Goal: Task Accomplishment & Management: Use online tool/utility

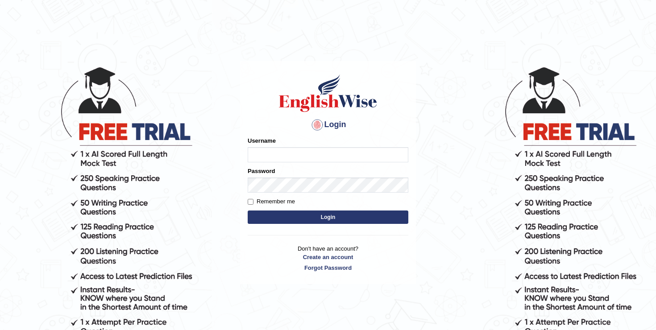
click at [267, 145] on div "Username" at bounding box center [328, 150] width 161 height 26
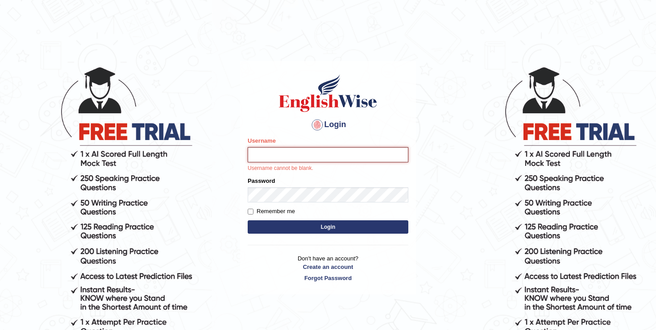
click at [278, 151] on input "Username" at bounding box center [328, 154] width 161 height 15
click at [284, 159] on input "Username" at bounding box center [328, 154] width 161 height 15
type input "Betul"
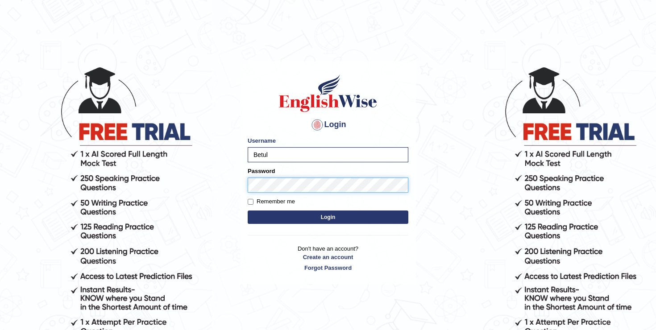
click at [248, 211] on button "Login" at bounding box center [328, 217] width 161 height 13
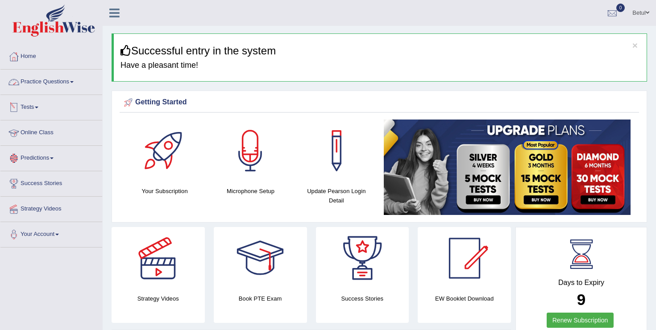
click at [62, 86] on link "Practice Questions" at bounding box center [51, 81] width 102 height 22
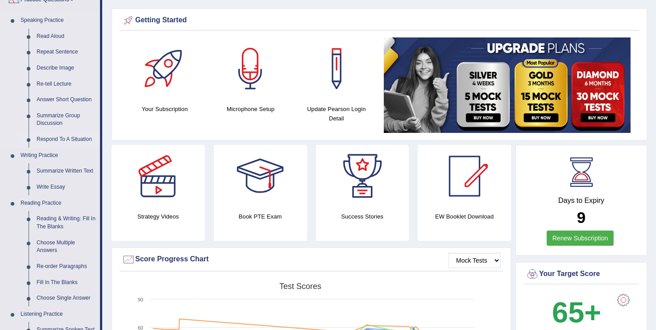
scroll to position [85, 0]
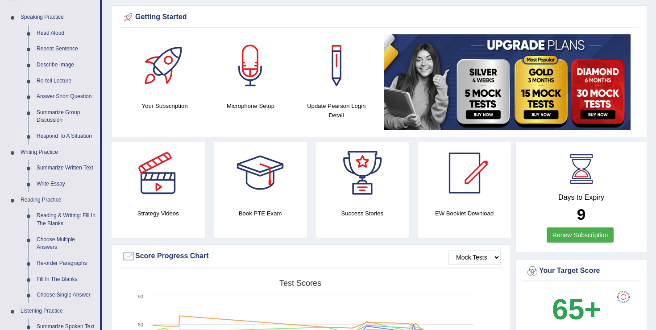
click at [68, 137] on link "Respond To A Situation" at bounding box center [66, 137] width 67 height 16
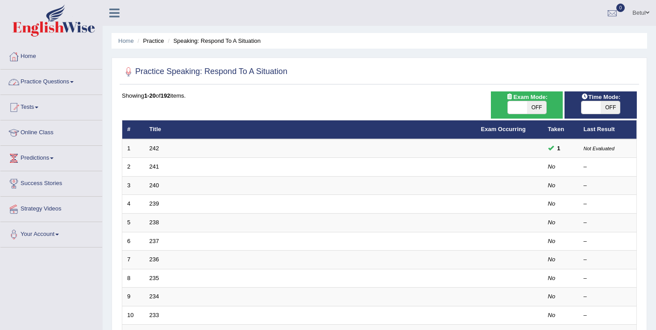
click at [64, 83] on link "Practice Questions" at bounding box center [51, 81] width 102 height 22
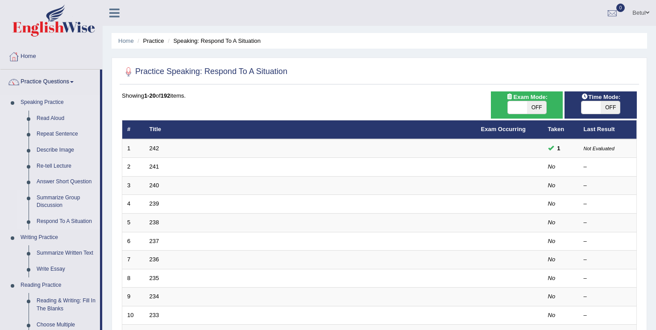
click at [61, 203] on link "Summarize Group Discussion" at bounding box center [66, 202] width 67 height 24
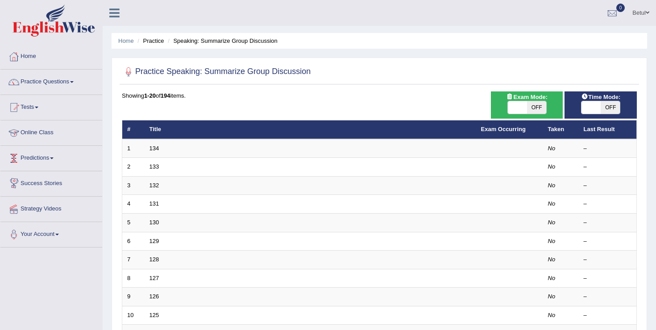
click at [48, 158] on link "Predictions" at bounding box center [51, 157] width 102 height 22
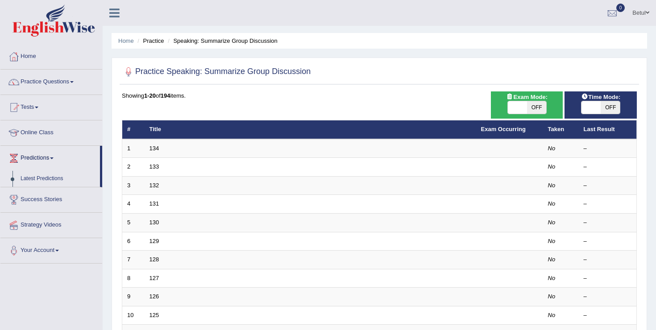
click at [48, 158] on link "Predictions" at bounding box center [50, 157] width 100 height 22
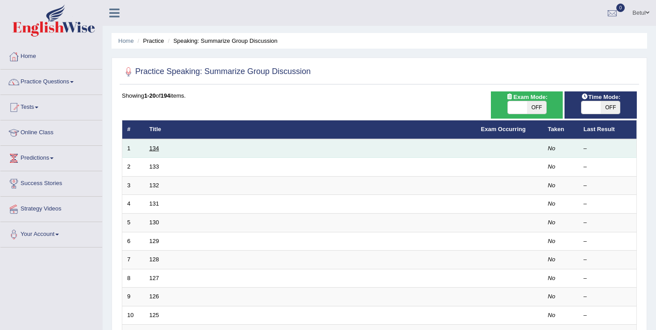
click at [156, 147] on link "134" at bounding box center [155, 148] width 10 height 7
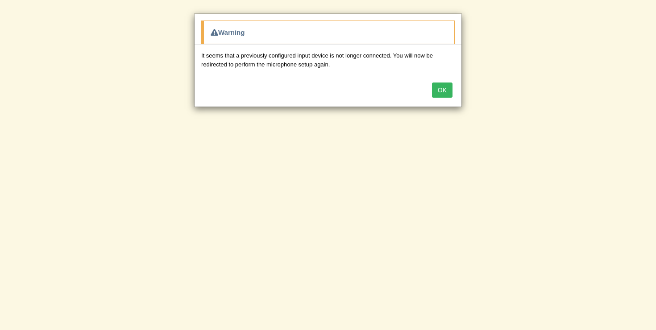
click at [444, 94] on button "OK" at bounding box center [442, 90] width 21 height 15
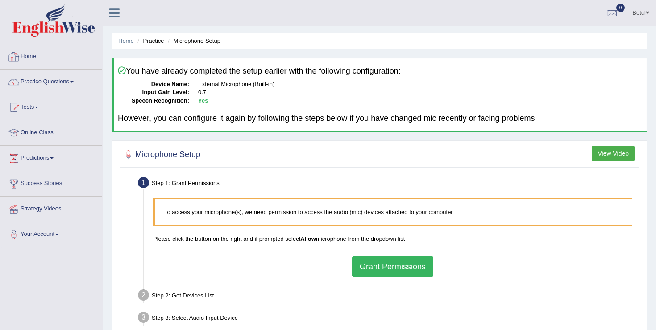
click at [32, 53] on link "Home" at bounding box center [51, 55] width 102 height 22
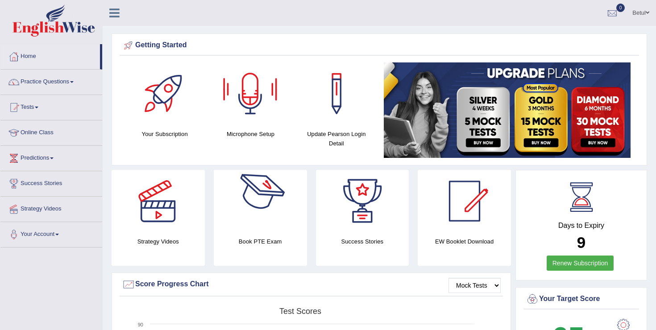
drag, startPoint x: 212, startPoint y: 55, endPoint x: 293, endPoint y: 194, distance: 160.2
drag, startPoint x: 308, startPoint y: 263, endPoint x: 232, endPoint y: 237, distance: 80.5
click at [232, 237] on div "Book PTE Exam" at bounding box center [260, 218] width 102 height 96
drag, startPoint x: 233, startPoint y: 237, endPoint x: 301, endPoint y: 240, distance: 68.3
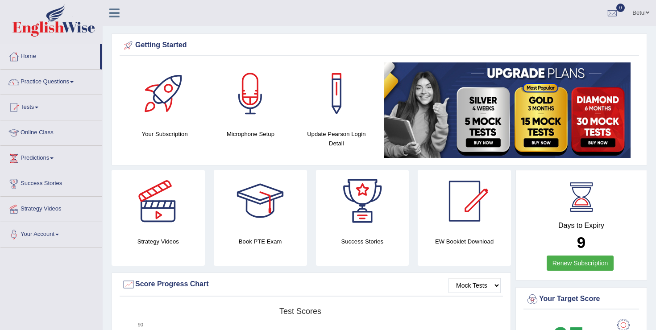
click at [301, 240] on h4 "Book PTE Exam" at bounding box center [260, 241] width 93 height 9
drag, startPoint x: 292, startPoint y: 238, endPoint x: 238, endPoint y: 237, distance: 54.0
click at [238, 237] on h4 "Book PTE Exam" at bounding box center [260, 241] width 93 height 9
click at [44, 112] on link "Tests" at bounding box center [51, 106] width 102 height 22
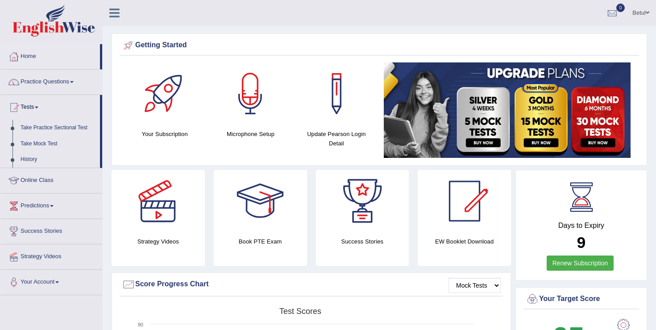
click at [44, 112] on link "Tests" at bounding box center [50, 106] width 100 height 22
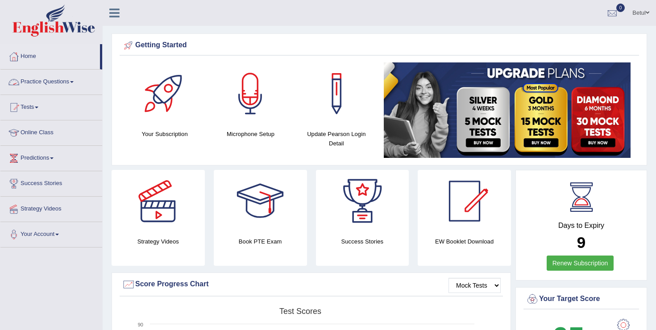
click at [51, 82] on link "Practice Questions" at bounding box center [51, 81] width 102 height 22
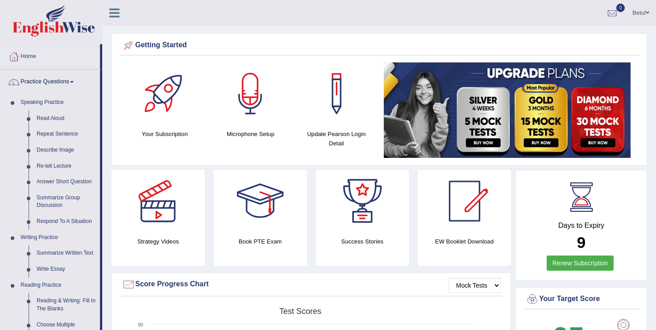
click at [51, 82] on link "Practice Questions" at bounding box center [50, 81] width 100 height 22
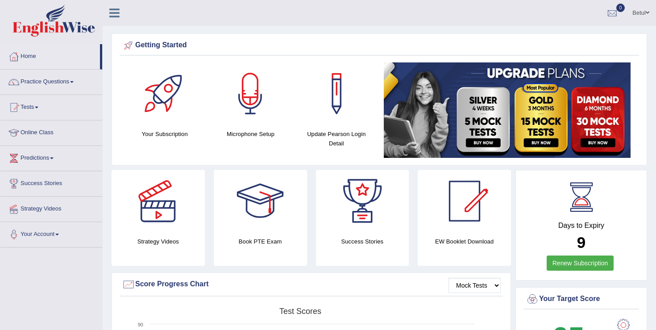
click at [51, 82] on link "Practice Questions" at bounding box center [51, 81] width 102 height 22
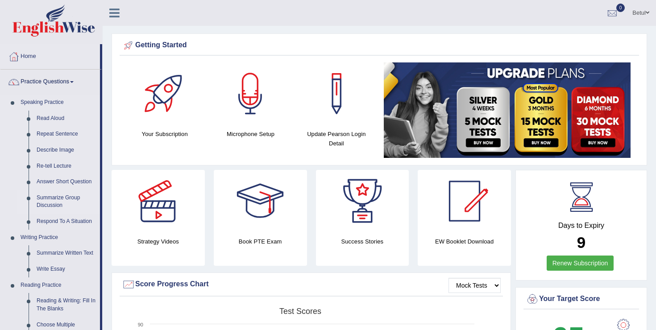
click at [58, 201] on link "Summarize Group Discussion" at bounding box center [66, 202] width 67 height 24
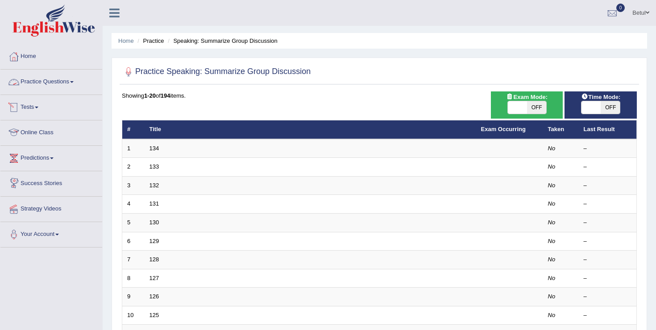
click at [40, 82] on link "Practice Questions" at bounding box center [51, 81] width 102 height 22
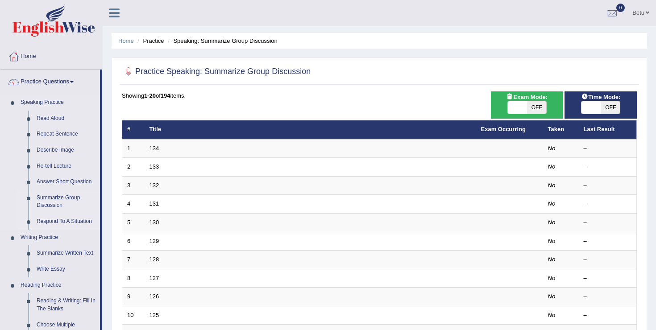
click at [58, 221] on link "Respond To A Situation" at bounding box center [66, 222] width 67 height 16
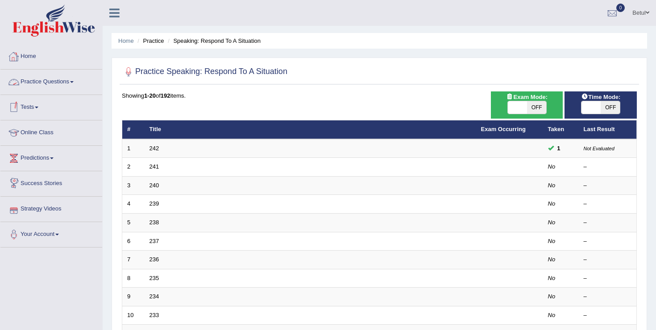
click at [37, 79] on link "Practice Questions" at bounding box center [51, 81] width 102 height 22
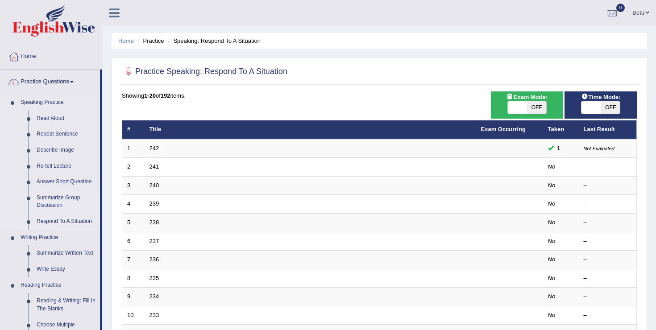
click at [54, 203] on link "Summarize Group Discussion" at bounding box center [66, 202] width 67 height 24
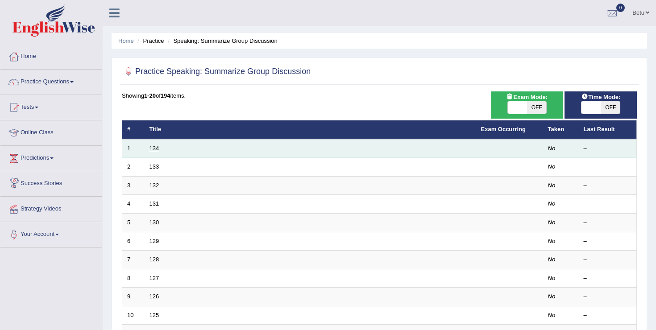
click at [154, 152] on link "134" at bounding box center [155, 148] width 10 height 7
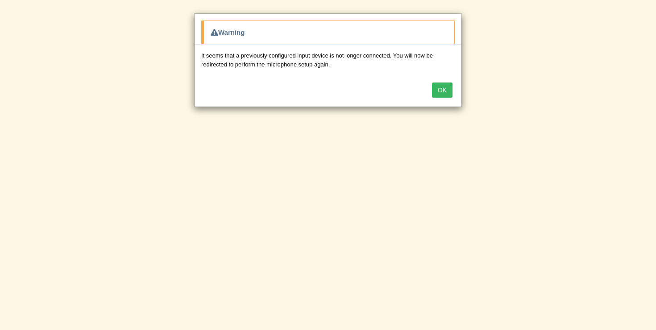
click at [446, 90] on button "OK" at bounding box center [442, 90] width 21 height 15
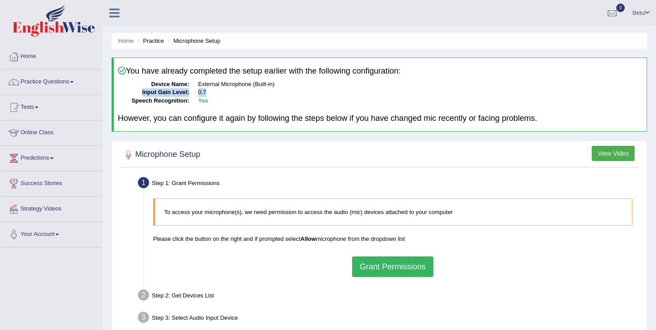
drag, startPoint x: 446, startPoint y: 90, endPoint x: 275, endPoint y: 80, distance: 171.7
click at [275, 80] on dl "Device Name: External Microphone (Built-in) Input Gain Level: 0.7 Speech Recogn…" at bounding box center [380, 92] width 525 height 25
click at [275, 80] on dd "External Microphone (Built-in)" at bounding box center [420, 84] width 445 height 8
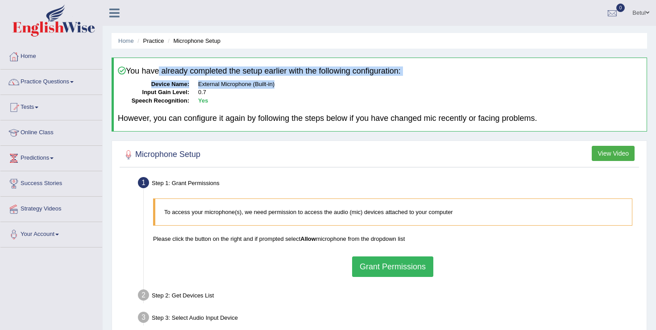
drag, startPoint x: 276, startPoint y: 82, endPoint x: 158, endPoint y: 75, distance: 118.5
click at [158, 75] on div "You have already completed the setup earlier with the following configuration: …" at bounding box center [380, 95] width 536 height 74
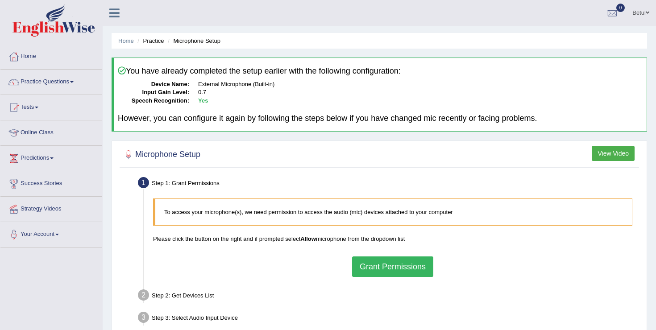
click at [116, 67] on div "You have already completed the setup earlier with the following configuration: …" at bounding box center [380, 95] width 536 height 74
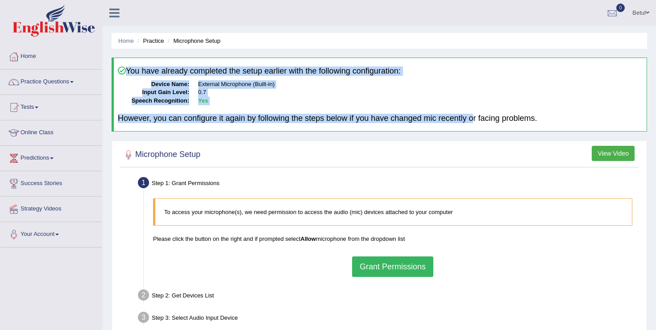
drag, startPoint x: 125, startPoint y: 70, endPoint x: 487, endPoint y: 121, distance: 365.5
click at [487, 121] on div "You have already completed the setup earlier with the following configuration: …" at bounding box center [380, 95] width 536 height 74
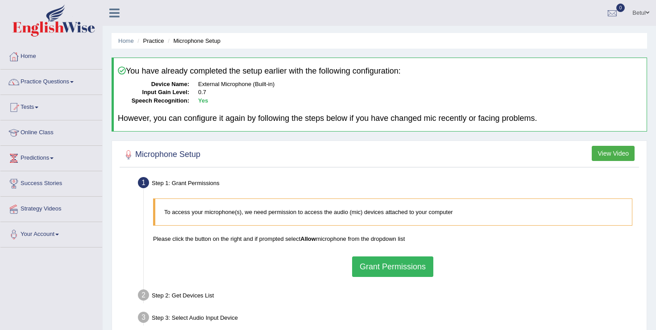
click at [557, 114] on h4 "However, you can configure it again by following the steps below if you have ch…" at bounding box center [380, 118] width 525 height 9
drag, startPoint x: 558, startPoint y: 119, endPoint x: 231, endPoint y: 58, distance: 332.8
click at [231, 58] on div "You have already completed the setup earlier with the following configuration: …" at bounding box center [380, 95] width 536 height 74
click at [113, 29] on div "Home Practice Microphone Setup You have already completed the setup earlier wit…" at bounding box center [380, 223] width 554 height 446
drag, startPoint x: 114, startPoint y: 32, endPoint x: 466, endPoint y: 131, distance: 365.3
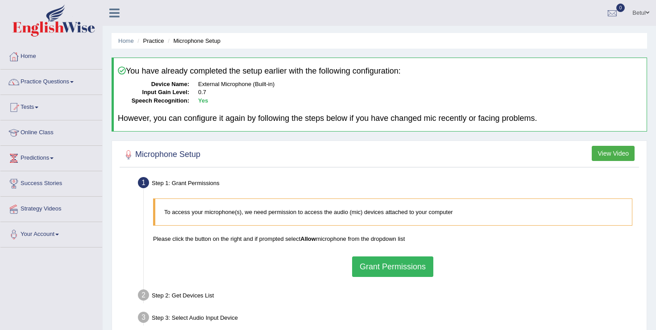
click at [466, 131] on div "Home Practice Microphone Setup You have already completed the setup earlier wit…" at bounding box center [380, 223] width 554 height 446
click at [466, 131] on div "You have already completed the setup earlier with the following configuration: …" at bounding box center [380, 95] width 536 height 74
drag, startPoint x: 569, startPoint y: 122, endPoint x: 248, endPoint y: 59, distance: 327.5
click at [248, 59] on div "You have already completed the setup earlier with the following configuration: …" at bounding box center [380, 95] width 536 height 74
click at [125, 65] on div "You have already completed the setup earlier with the following configuration: …" at bounding box center [380, 95] width 536 height 74
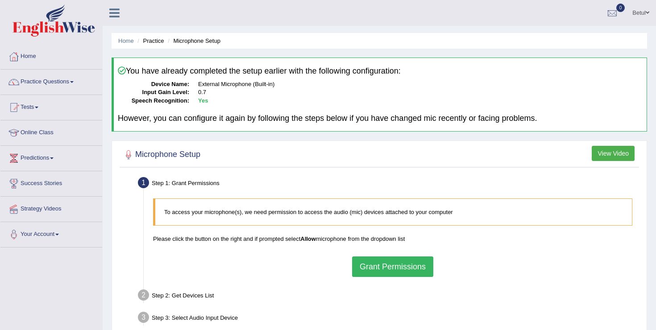
drag, startPoint x: 115, startPoint y: 69, endPoint x: 564, endPoint y: 127, distance: 452.7
click at [563, 124] on div "You have already completed the setup earlier with the following configuration: …" at bounding box center [380, 95] width 536 height 74
click at [564, 127] on div "You have already completed the setup earlier with the following configuration: …" at bounding box center [380, 95] width 536 height 74
drag, startPoint x: 562, startPoint y: 122, endPoint x: 112, endPoint y: 68, distance: 452.7
click at [112, 68] on div "You have already completed the setup earlier with the following configuration: …" at bounding box center [380, 95] width 536 height 74
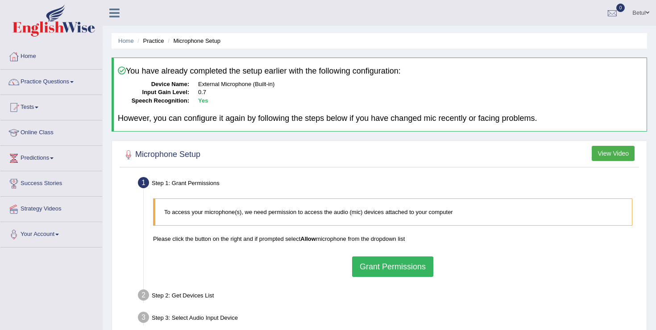
click at [112, 68] on div "You have already completed the setup earlier with the following configuration: …" at bounding box center [380, 95] width 536 height 74
drag, startPoint x: 125, startPoint y: 69, endPoint x: 591, endPoint y: 129, distance: 470.0
click at [591, 129] on div "You have already completed the setup earlier with the following configuration: …" at bounding box center [380, 95] width 536 height 74
drag, startPoint x: 569, startPoint y: 121, endPoint x: 134, endPoint y: 69, distance: 438.0
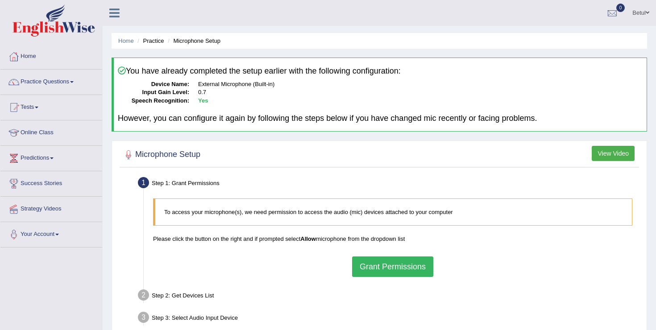
click at [134, 69] on div "You have already completed the setup earlier with the following configuration: …" at bounding box center [380, 95] width 536 height 74
click at [134, 69] on h4 "You have already completed the setup earlier with the following configuration:" at bounding box center [380, 71] width 525 height 9
click at [131, 70] on h4 "You have already completed the setup earlier with the following configuration:" at bounding box center [380, 71] width 525 height 9
drag, startPoint x: 129, startPoint y: 70, endPoint x: 577, endPoint y: 121, distance: 451.0
click at [571, 119] on div "You have already completed the setup earlier with the following configuration: …" at bounding box center [380, 95] width 536 height 74
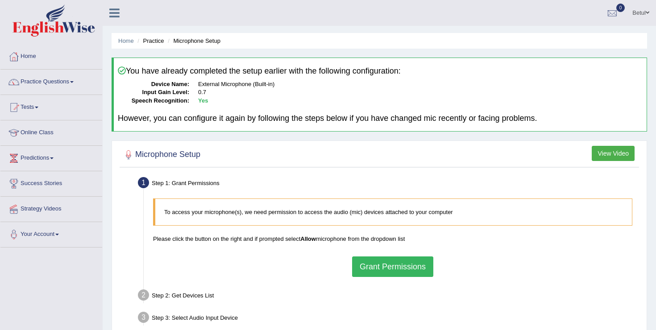
click at [577, 121] on h4 "However, you can configure it again by following the steps below if you have ch…" at bounding box center [380, 118] width 525 height 9
drag, startPoint x: 577, startPoint y: 121, endPoint x: 136, endPoint y: 56, distance: 445.2
click at [136, 56] on div "Home Practice Microphone Setup You have already completed the setup earlier wit…" at bounding box center [380, 223] width 554 height 446
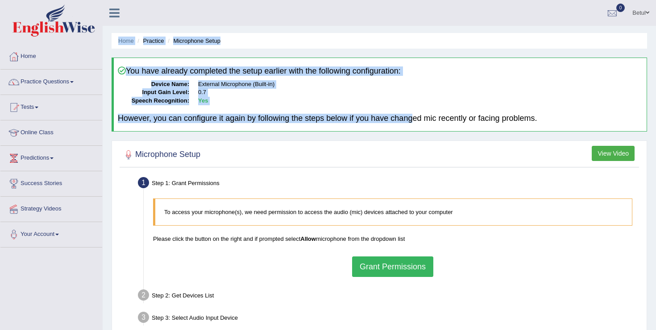
drag, startPoint x: 117, startPoint y: 40, endPoint x: 421, endPoint y: 120, distance: 314.3
click at [421, 120] on div "Home Practice Microphone Setup You have already completed the setup earlier wit…" at bounding box center [380, 223] width 554 height 446
drag, startPoint x: 562, startPoint y: 120, endPoint x: 94, endPoint y: 26, distance: 476.6
click at [91, 26] on div "Toggle navigation Home Practice Questions Speaking Practice Read Aloud Repeat S…" at bounding box center [328, 232] width 656 height 464
click at [162, 123] on div "You have already completed the setup earlier with the following configuration: …" at bounding box center [380, 95] width 536 height 74
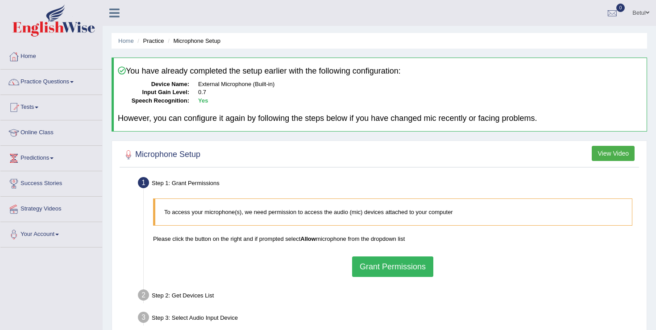
drag, startPoint x: 108, startPoint y: 30, endPoint x: 599, endPoint y: 133, distance: 501.6
click at [598, 133] on div "Home Practice Microphone Setup You have already completed the setup earlier wit…" at bounding box center [380, 223] width 554 height 446
click at [588, 129] on div "You have already completed the setup earlier with the following configuration: …" at bounding box center [380, 95] width 536 height 74
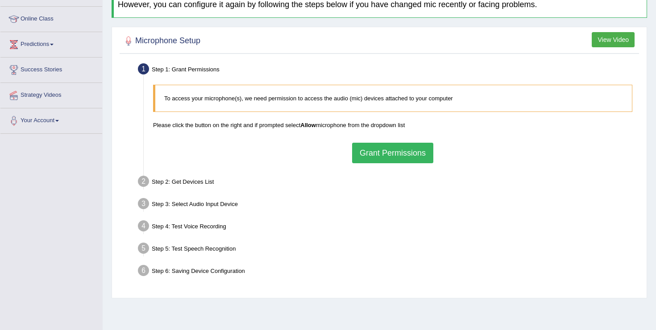
scroll to position [138, 0]
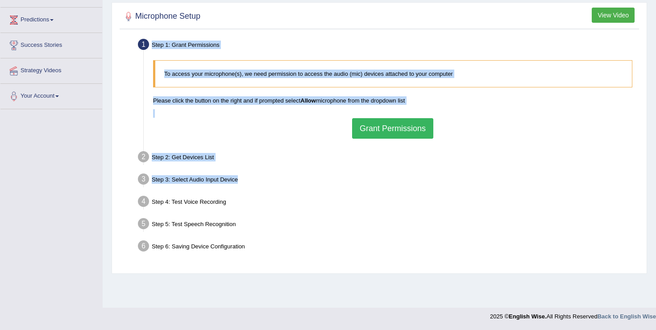
drag, startPoint x: 244, startPoint y: 176, endPoint x: 133, endPoint y: 48, distance: 169.3
click at [133, 48] on ul "Step 1: Grant Permissions To access your microphone(s), we need permission to a…" at bounding box center [379, 146] width 515 height 221
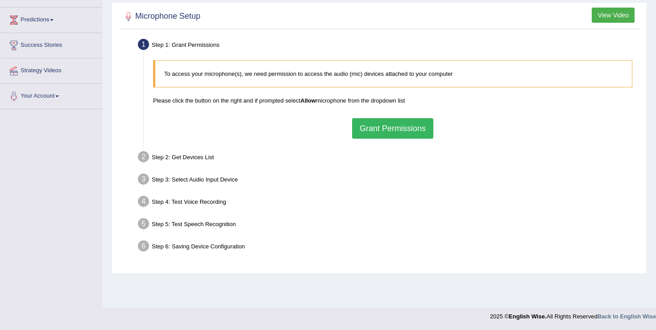
click at [142, 31] on div "Microphone Setup View Video Step 1: Grant Permissions To access your microphone…" at bounding box center [380, 138] width 536 height 272
drag, startPoint x: 122, startPoint y: 10, endPoint x: 252, endPoint y: 205, distance: 234.4
click at [252, 205] on div "Microphone Setup View Video Step 1: Grant Permissions To access your microphone…" at bounding box center [380, 138] width 536 height 272
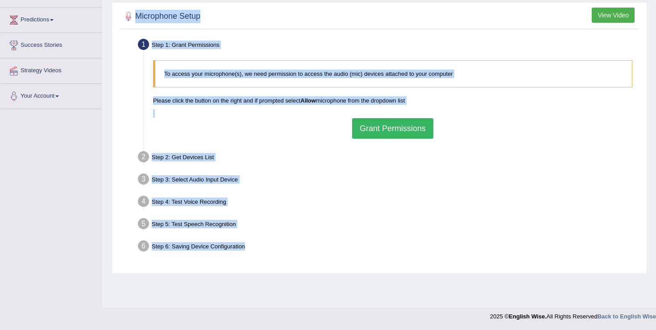
drag, startPoint x: 247, startPoint y: 250, endPoint x: 110, endPoint y: 16, distance: 271.3
click at [110, 16] on div "Home Practice Microphone Setup You have already completed the setup earlier wit…" at bounding box center [380, 85] width 554 height 446
click at [114, 16] on div "Microphone Setup View Video Step 1: Grant Permissions To access your microphone…" at bounding box center [380, 138] width 536 height 272
drag, startPoint x: 116, startPoint y: 15, endPoint x: 260, endPoint y: 259, distance: 283.6
click at [260, 259] on div "Microphone Setup View Video Step 1: Grant Permissions To access your microphone…" at bounding box center [380, 138] width 536 height 272
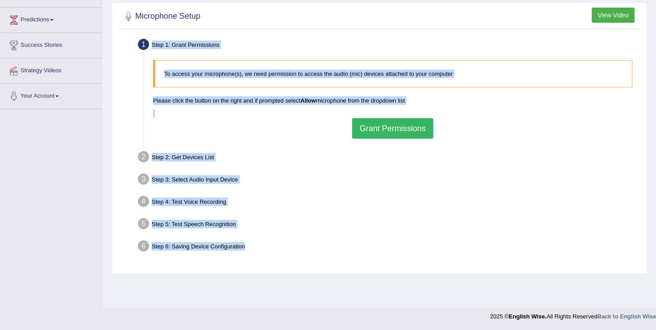
click at [260, 259] on div "Step 1: Grant Permissions To access your microphone(s), we need permission to a…" at bounding box center [380, 152] width 520 height 233
drag, startPoint x: 260, startPoint y: 259, endPoint x: 110, endPoint y: 21, distance: 280.9
click at [110, 21] on div "Home Practice Microphone Setup You have already completed the setup earlier wit…" at bounding box center [380, 85] width 554 height 446
click at [117, 13] on div "Microphone Setup View Video Step 1: Grant Permissions To access your microphone…" at bounding box center [380, 138] width 536 height 272
drag, startPoint x: 117, startPoint y: 12, endPoint x: 267, endPoint y: 223, distance: 258.4
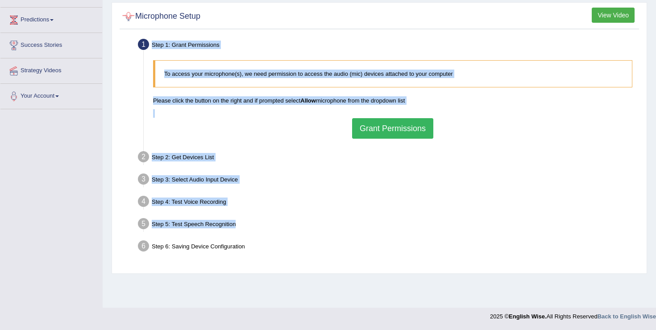
click at [267, 223] on div "Microphone Setup View Video Step 1: Grant Permissions To access your microphone…" at bounding box center [380, 138] width 536 height 272
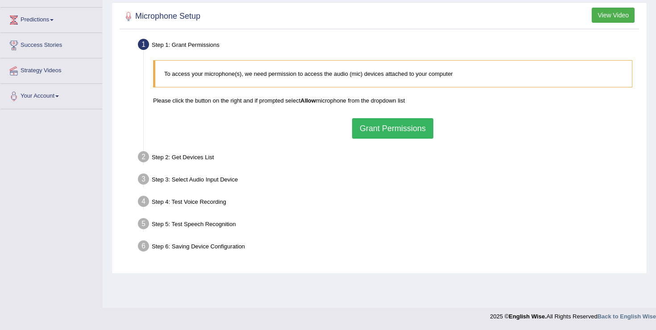
click at [260, 245] on div "Step 6: Saving Device Configuration" at bounding box center [388, 248] width 509 height 20
